Goal: Learn about a topic

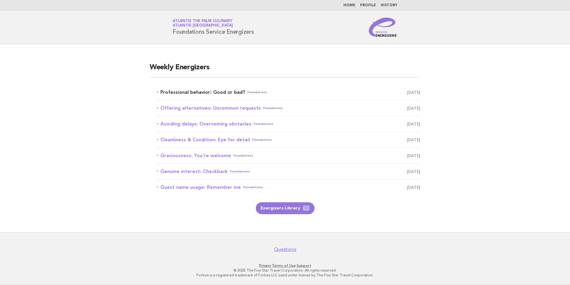
click at [269, 95] on link "Professional behavior: Good or bad? Foundations October 3" at bounding box center [289, 92] width 264 height 8
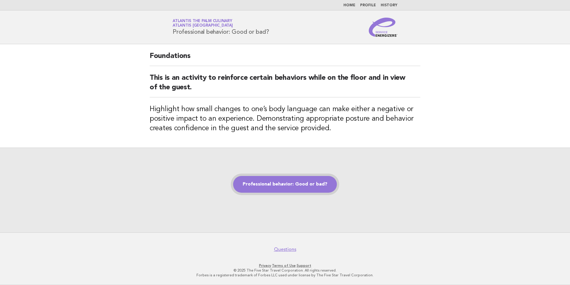
click at [266, 180] on link "Professional behavior: Good or bad?" at bounding box center [285, 184] width 104 height 17
click at [274, 185] on link "Professional behavior: Good or bad?" at bounding box center [285, 184] width 104 height 17
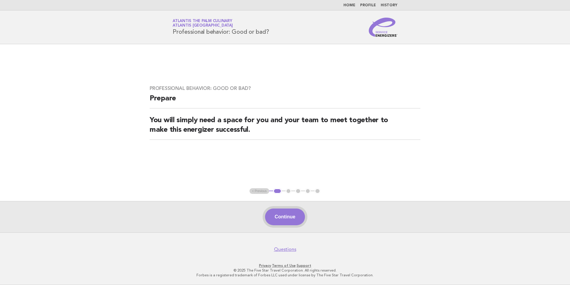
click at [283, 219] on button "Continue" at bounding box center [285, 216] width 40 height 17
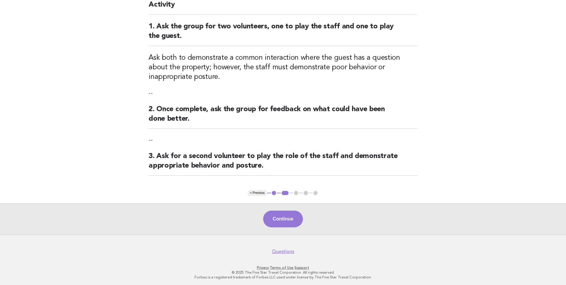
scroll to position [61, 0]
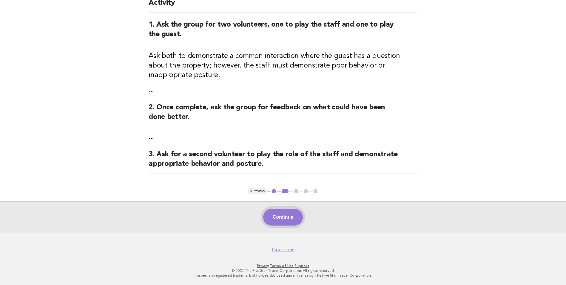
click at [284, 218] on button "Continue" at bounding box center [283, 216] width 40 height 17
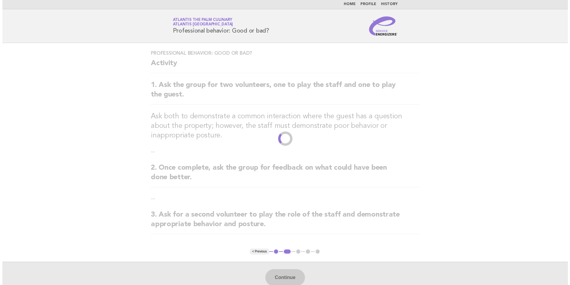
scroll to position [0, 0]
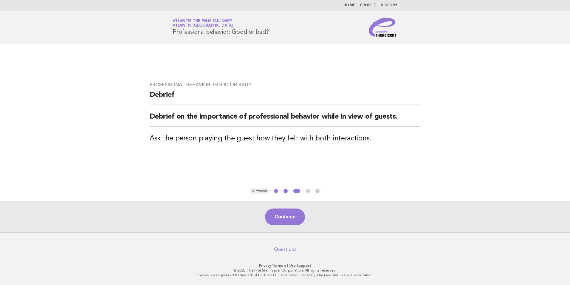
click at [286, 250] on link "Questions" at bounding box center [285, 249] width 22 height 6
click at [285, 217] on button "Continue" at bounding box center [285, 216] width 40 height 17
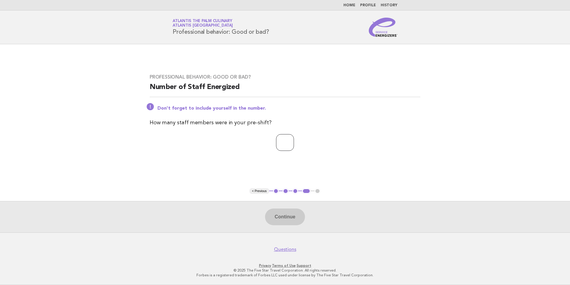
click at [285, 144] on input "number" at bounding box center [285, 142] width 18 height 17
type input "**"
click at [288, 217] on button "Continue" at bounding box center [285, 216] width 40 height 17
